Goal: Task Accomplishment & Management: Complete application form

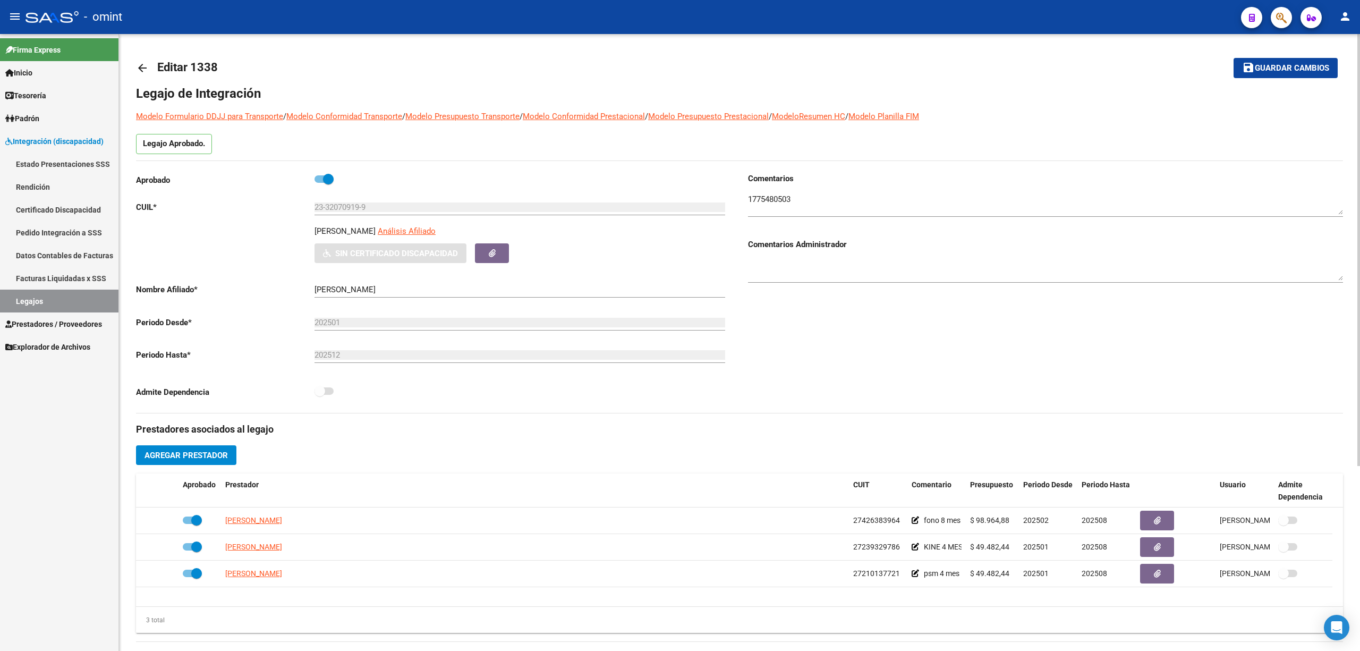
click at [147, 68] on mat-icon "arrow_back" at bounding box center [142, 68] width 13 height 13
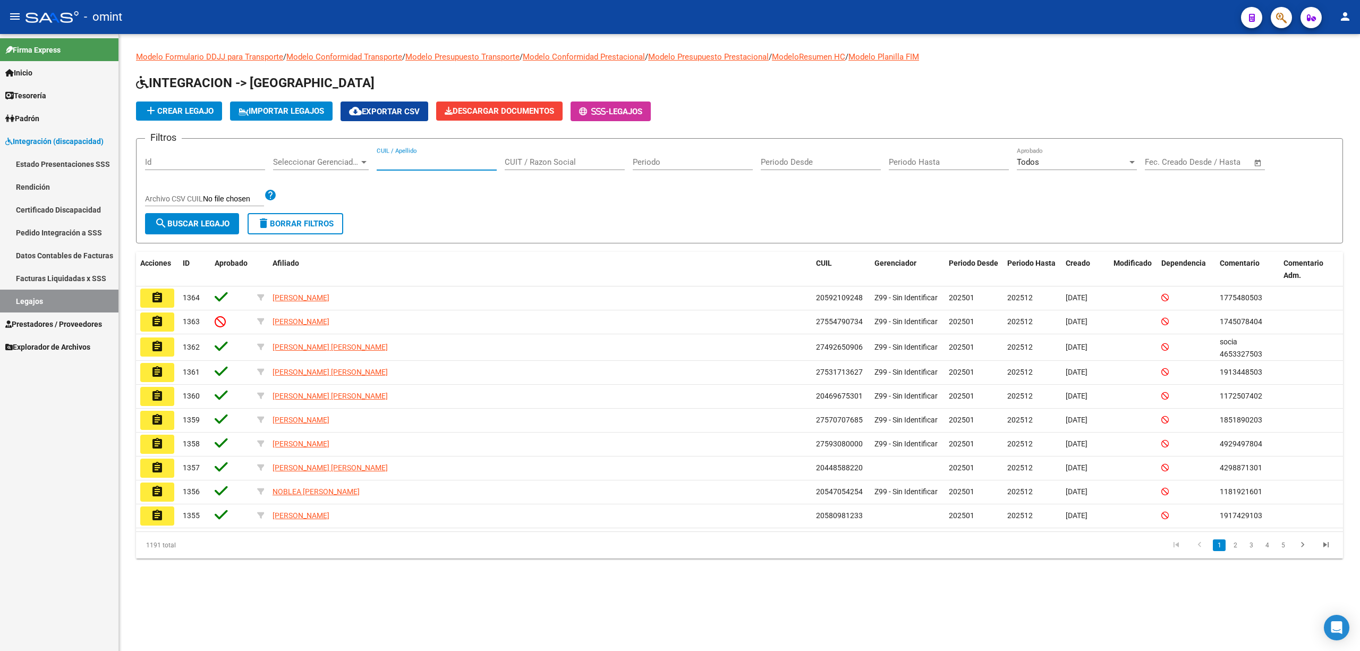
click at [419, 164] on input "CUIL / Apellido" at bounding box center [437, 162] width 120 height 10
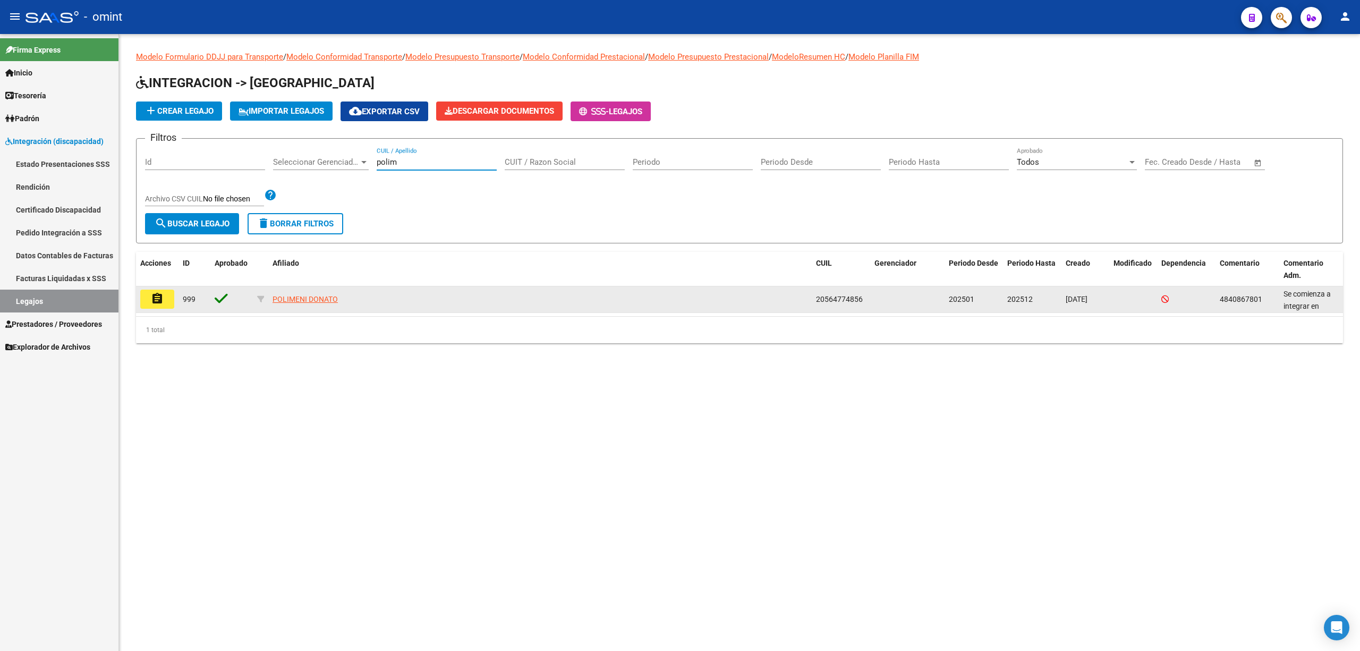
type input "polim"
click at [156, 298] on mat-icon "assignment" at bounding box center [157, 298] width 13 height 13
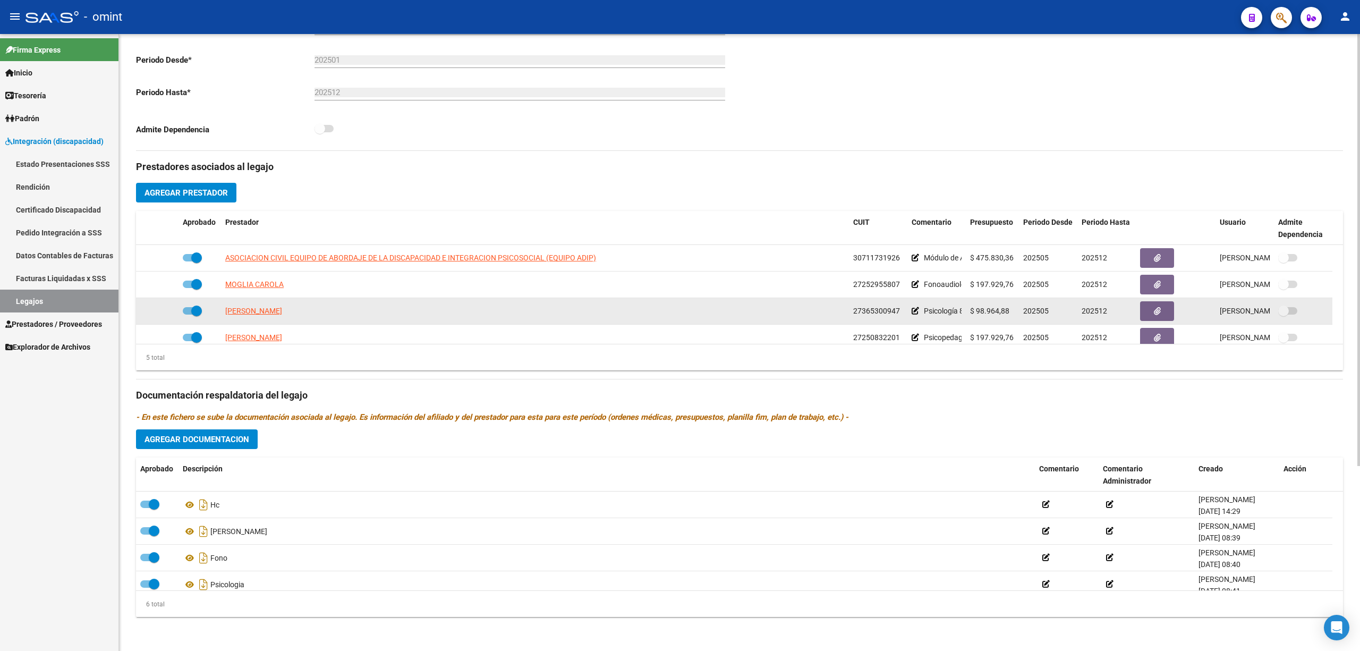
scroll to position [37, 0]
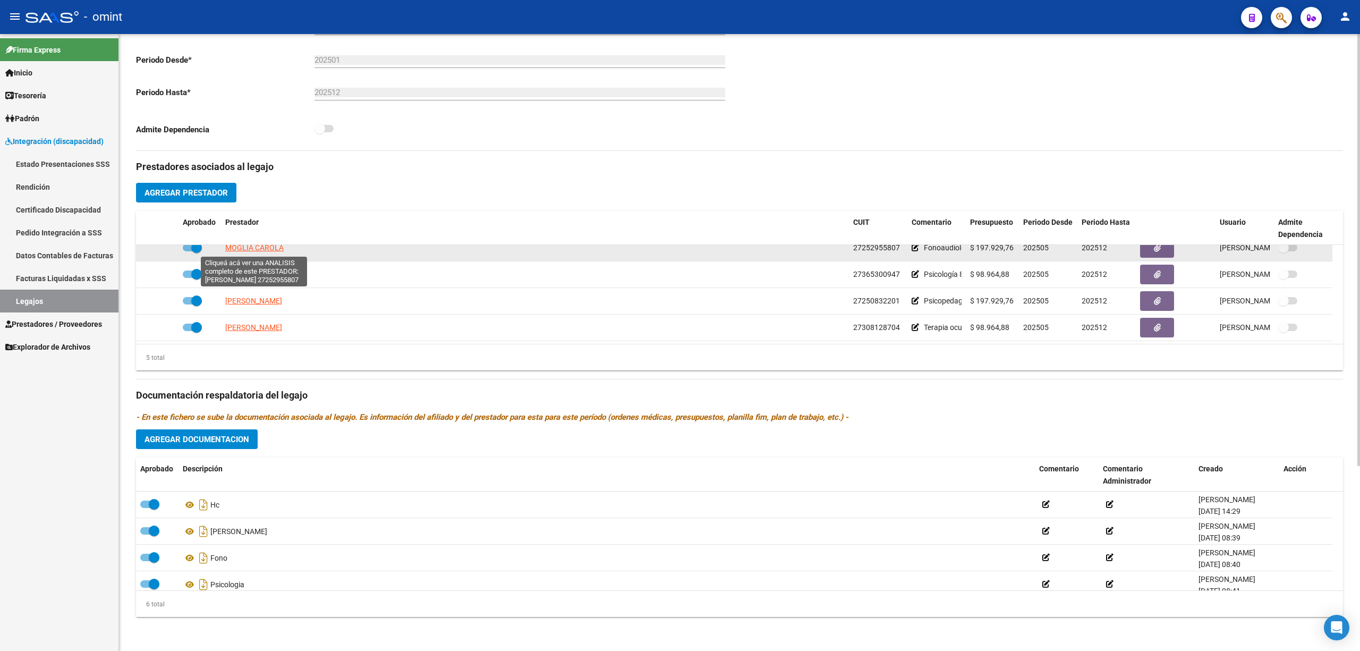
click at [259, 251] on span "MOGLIA CAROLA" at bounding box center [254, 247] width 58 height 9
type textarea "27252955807"
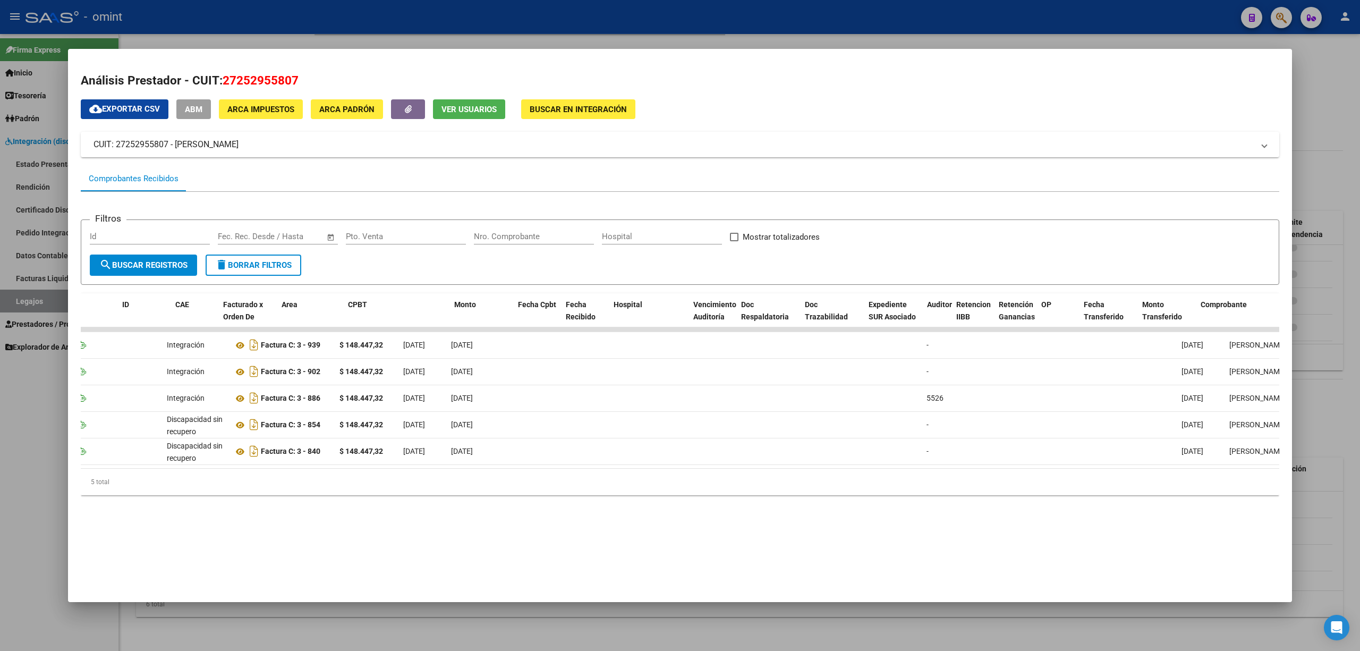
scroll to position [0, 0]
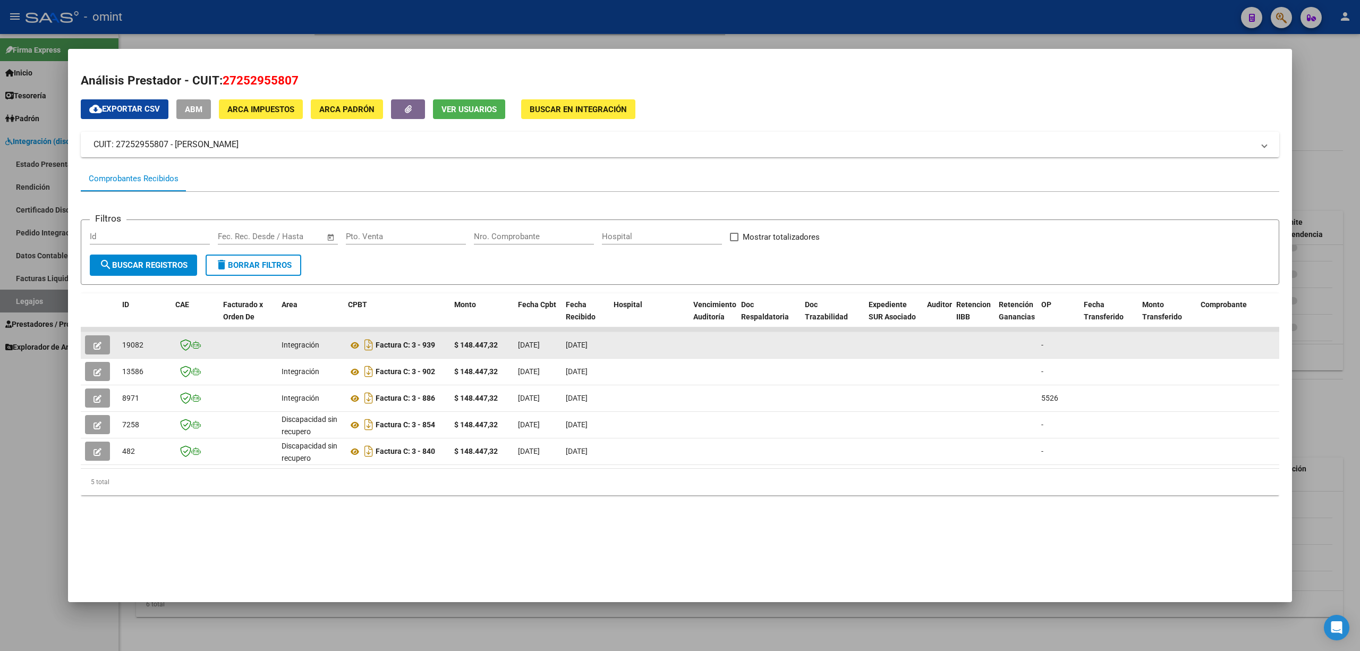
click at [89, 338] on button "button" at bounding box center [97, 344] width 25 height 19
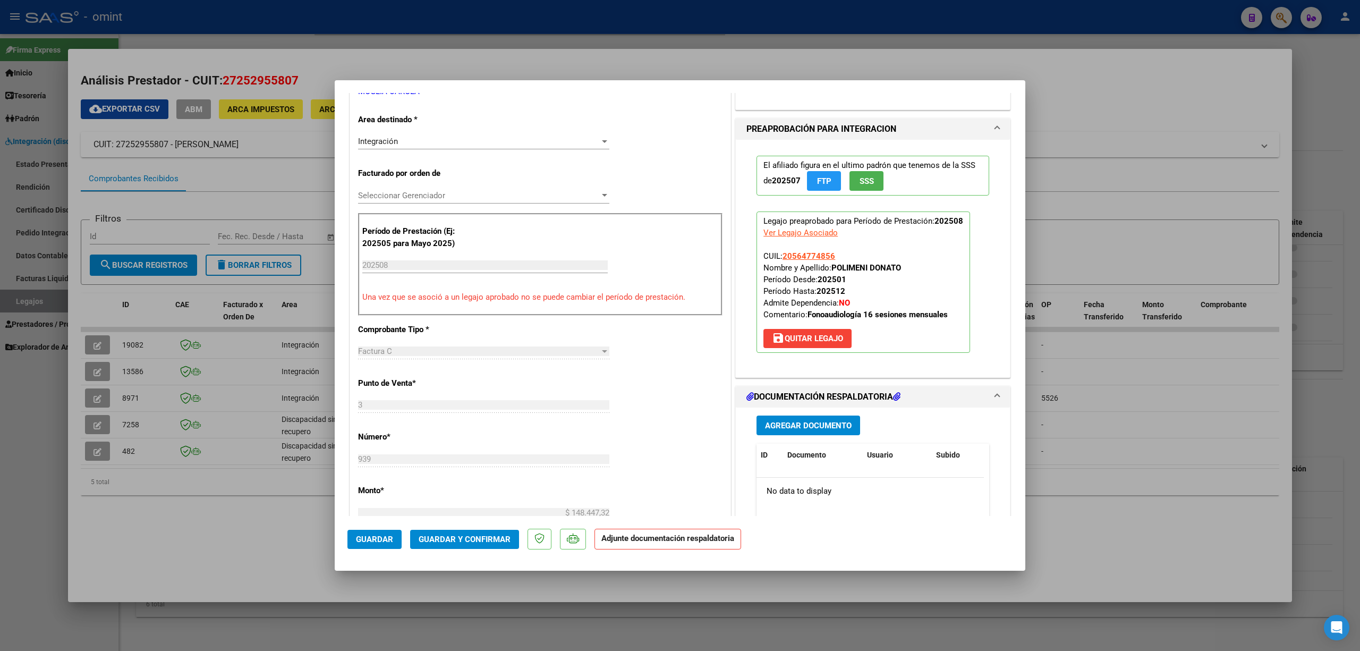
scroll to position [283, 0]
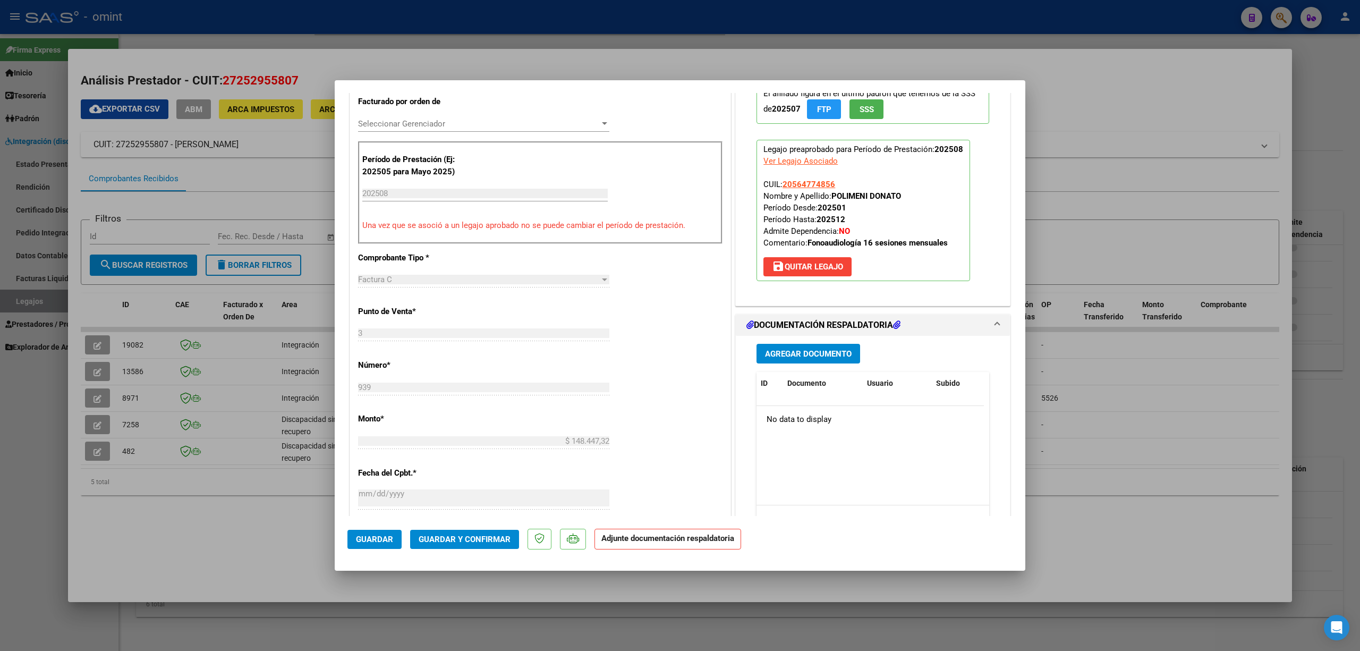
click at [698, 55] on div at bounding box center [680, 325] width 1360 height 651
type input "$ 0,00"
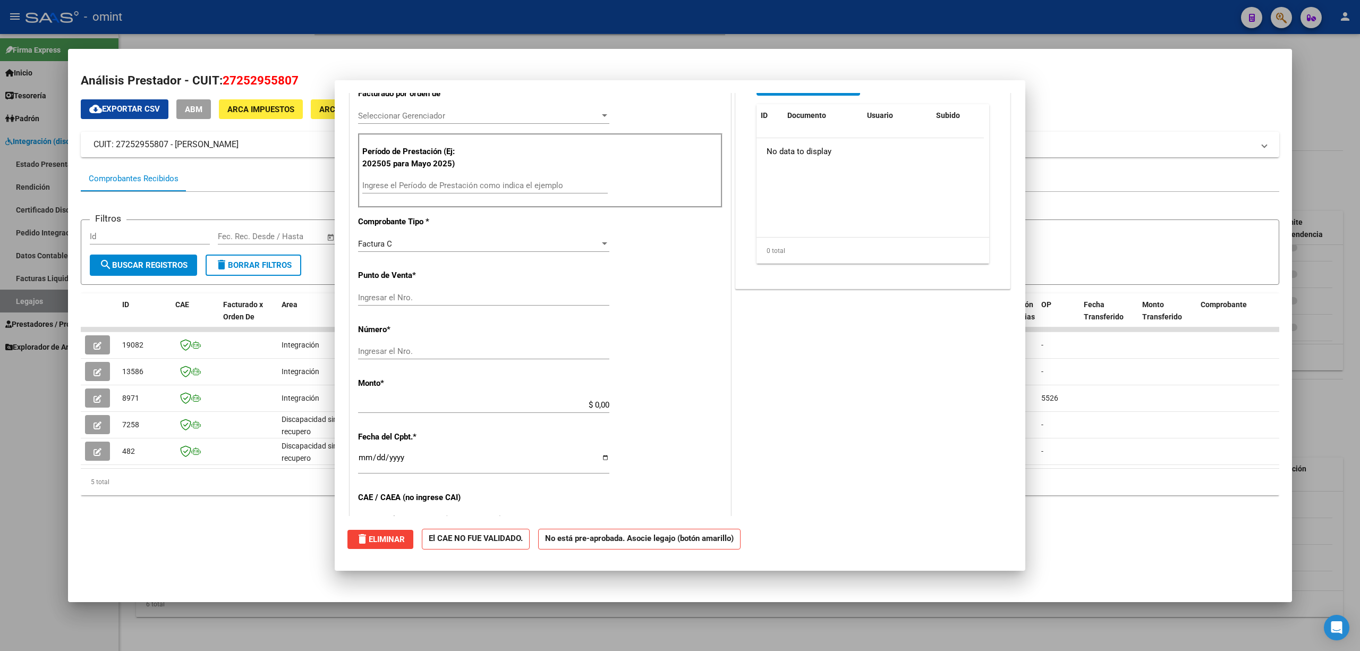
scroll to position [0, 0]
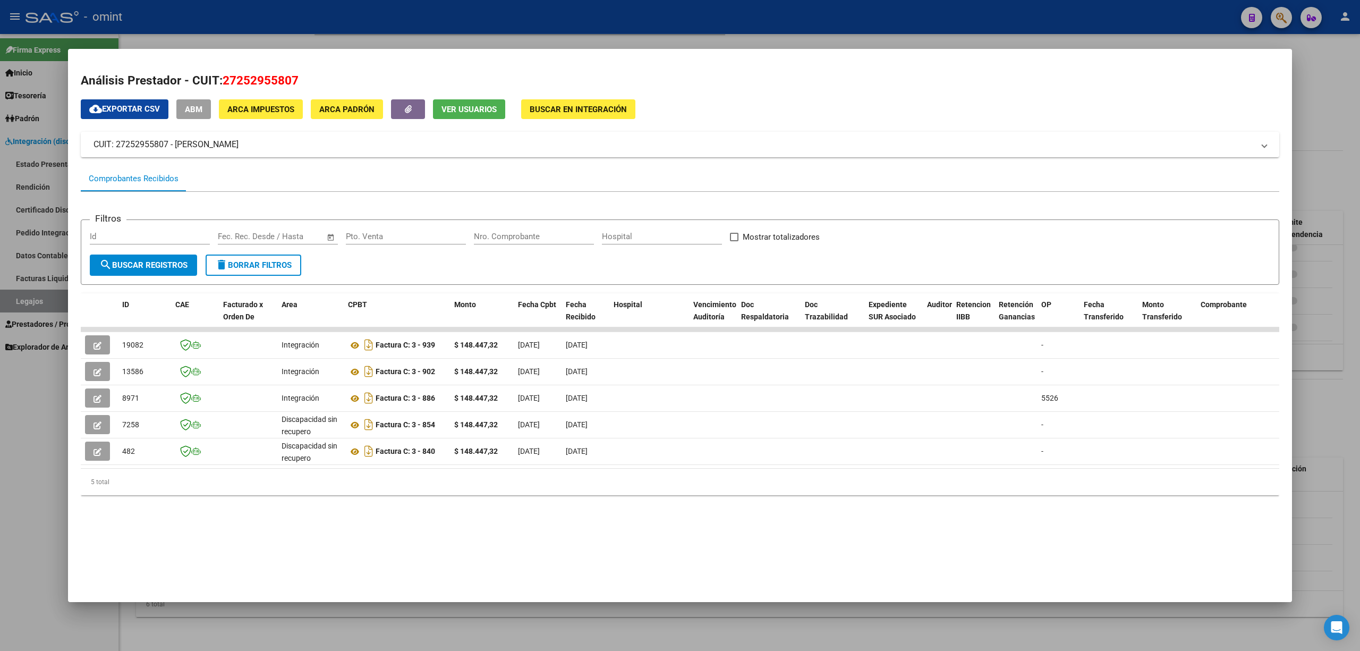
click at [495, 20] on div at bounding box center [680, 325] width 1360 height 651
